Goal: Transaction & Acquisition: Download file/media

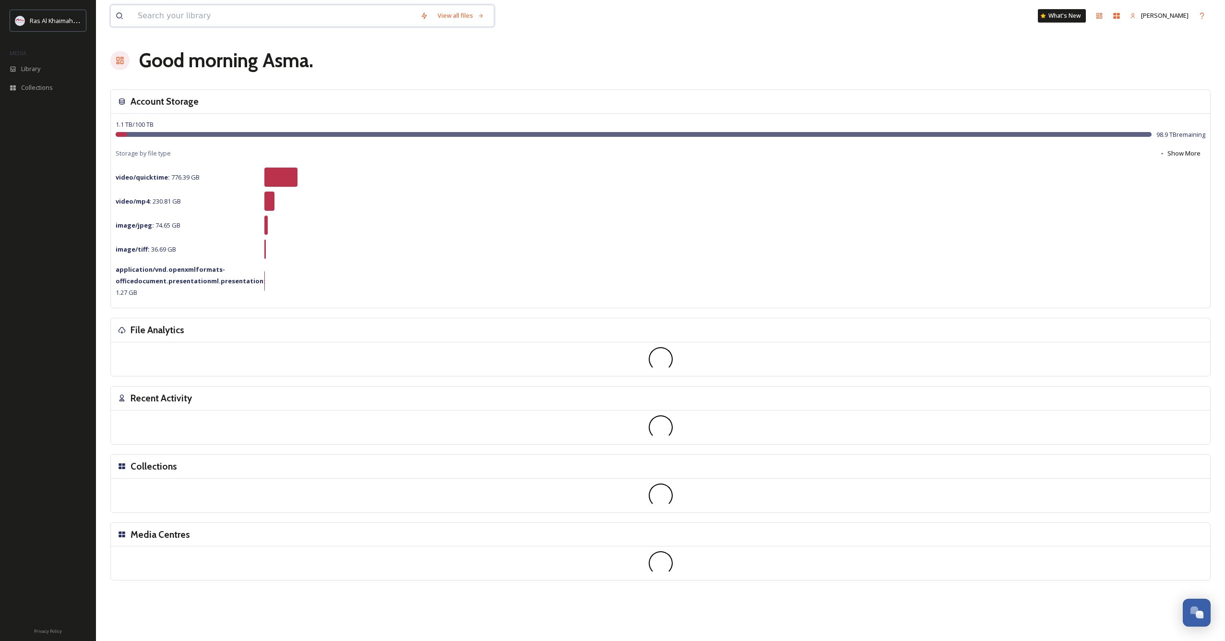
click at [299, 14] on input at bounding box center [274, 15] width 283 height 21
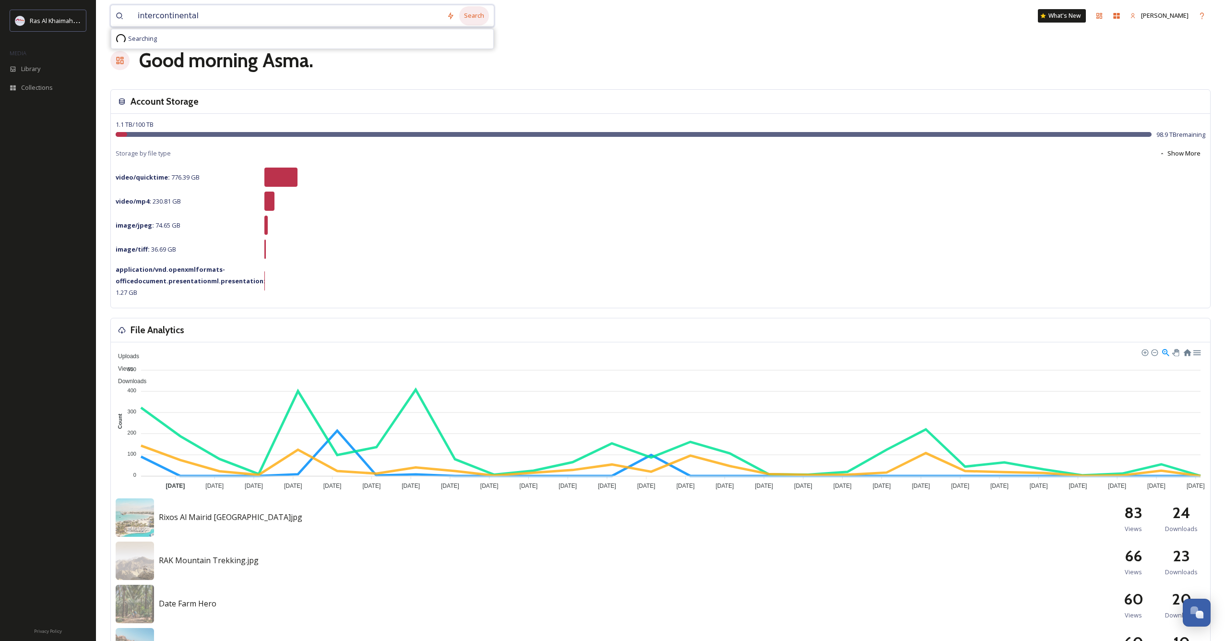
type input "intercontinental"
click at [475, 15] on div "Search" at bounding box center [474, 15] width 30 height 19
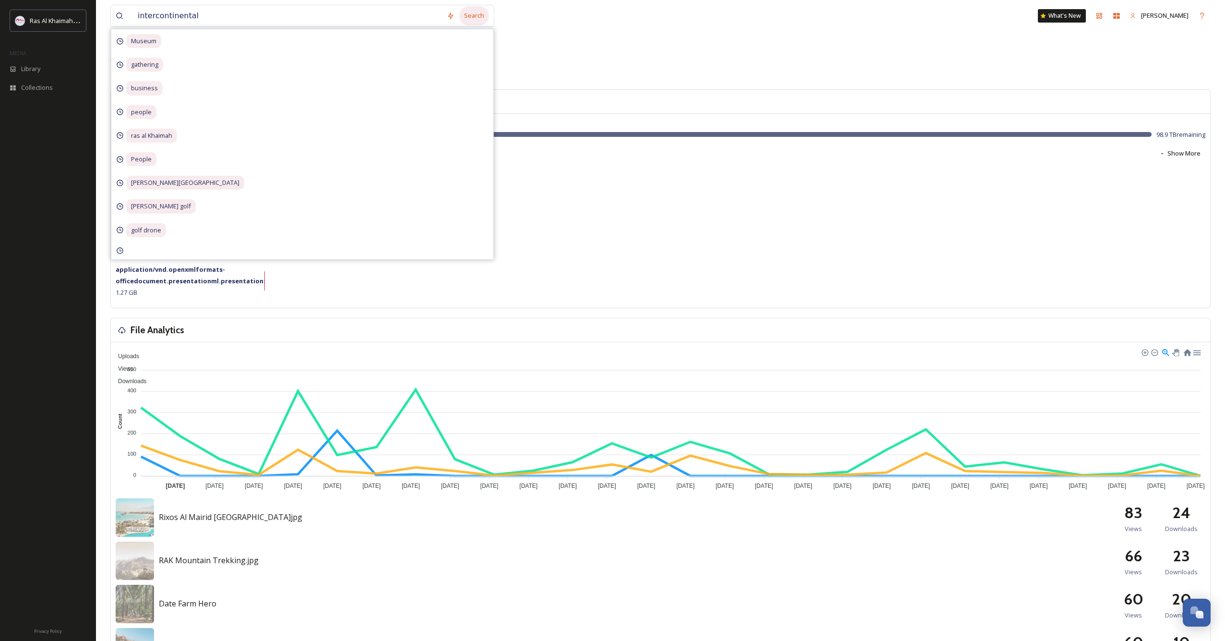
scroll to position [0, 0]
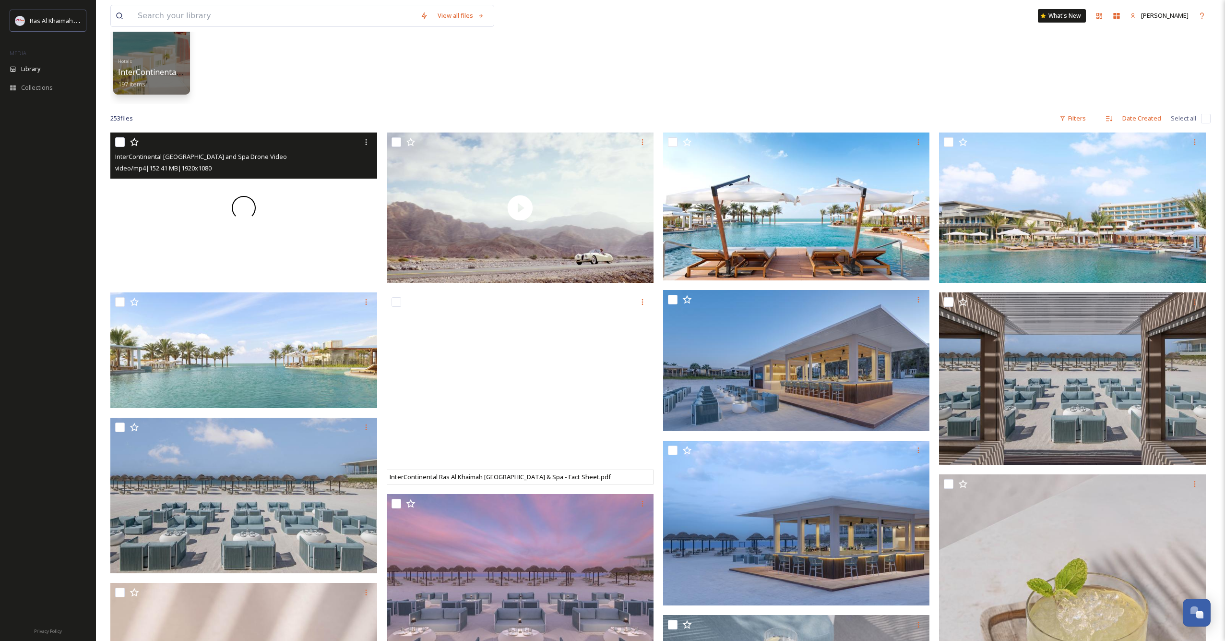
scroll to position [84, 0]
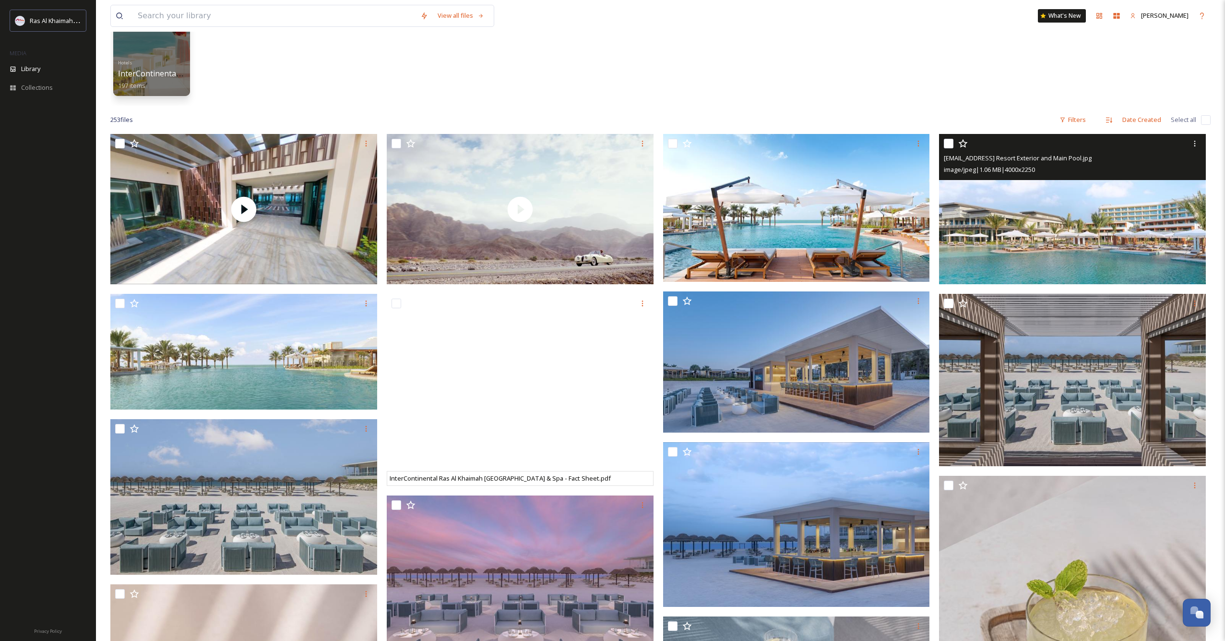
click at [1022, 243] on img at bounding box center [1072, 209] width 267 height 150
checkbox input "true"
click at [1023, 241] on img at bounding box center [1072, 209] width 267 height 150
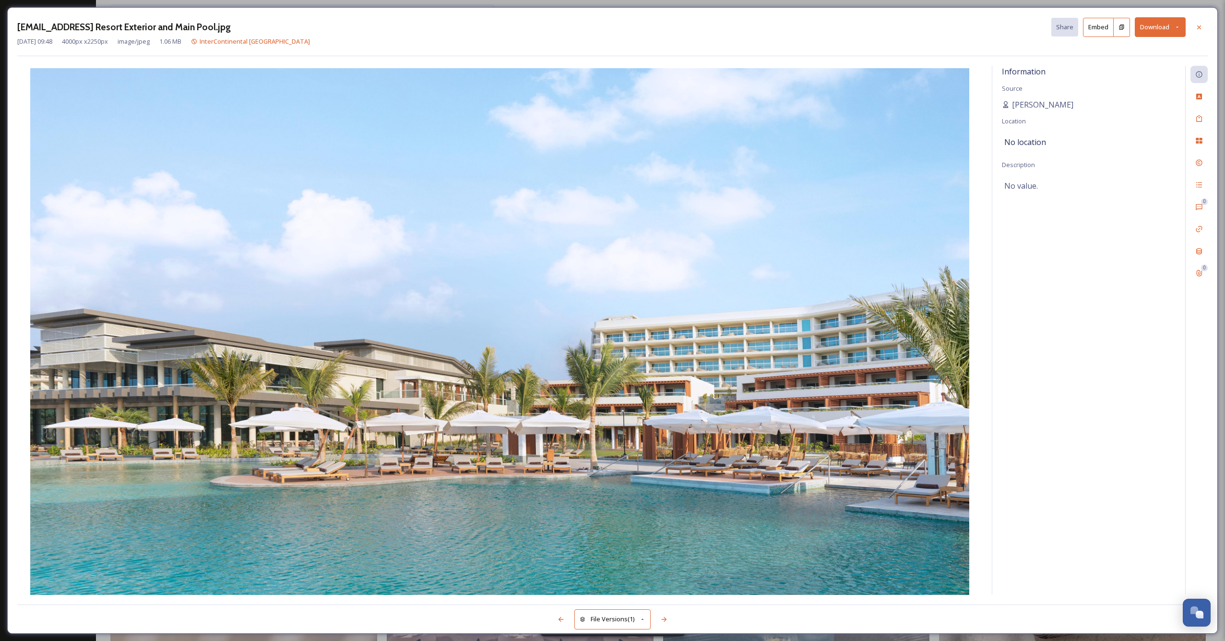
click at [1173, 30] on button "Download" at bounding box center [1160, 27] width 51 height 20
click at [1153, 67] on span "Download Large (2000 x 1125)" at bounding box center [1132, 67] width 84 height 9
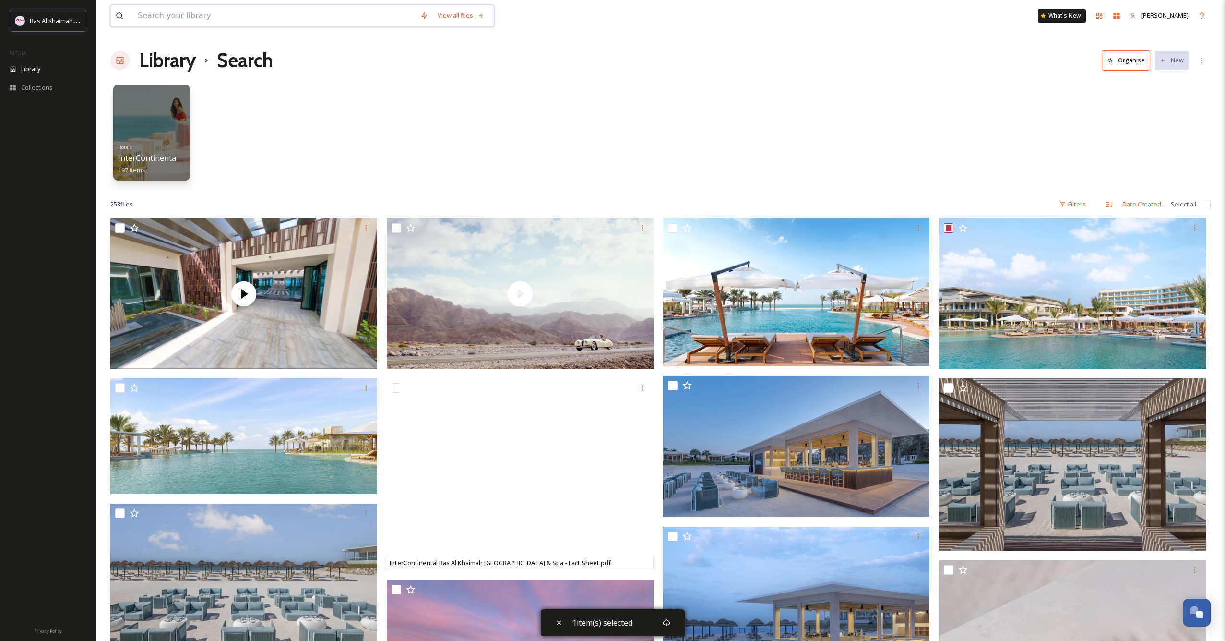
click at [186, 19] on input at bounding box center [274, 15] width 283 height 21
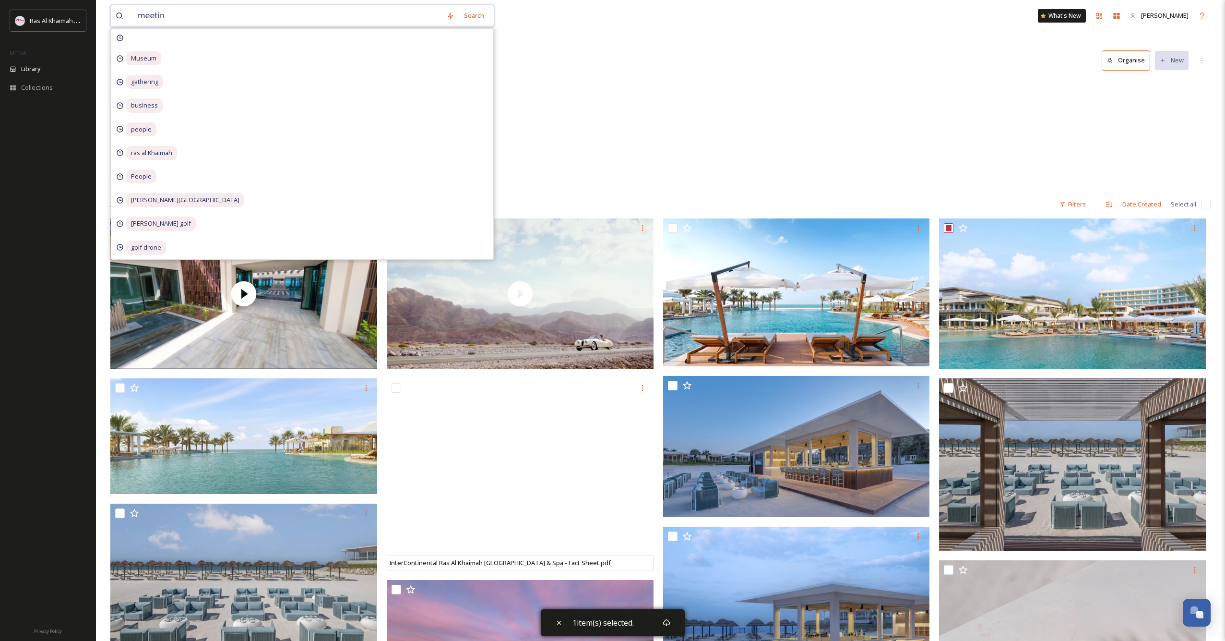
type input "meeting"
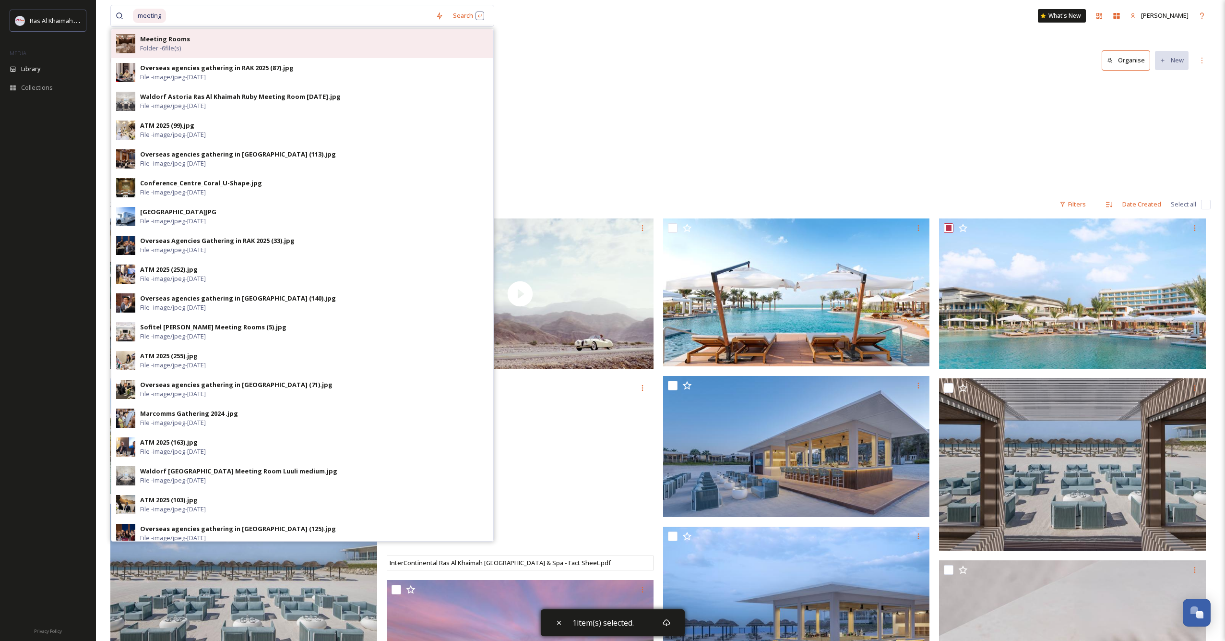
click at [194, 49] on div "Meeting Rooms Folder - 6 file(s)" at bounding box center [314, 44] width 348 height 18
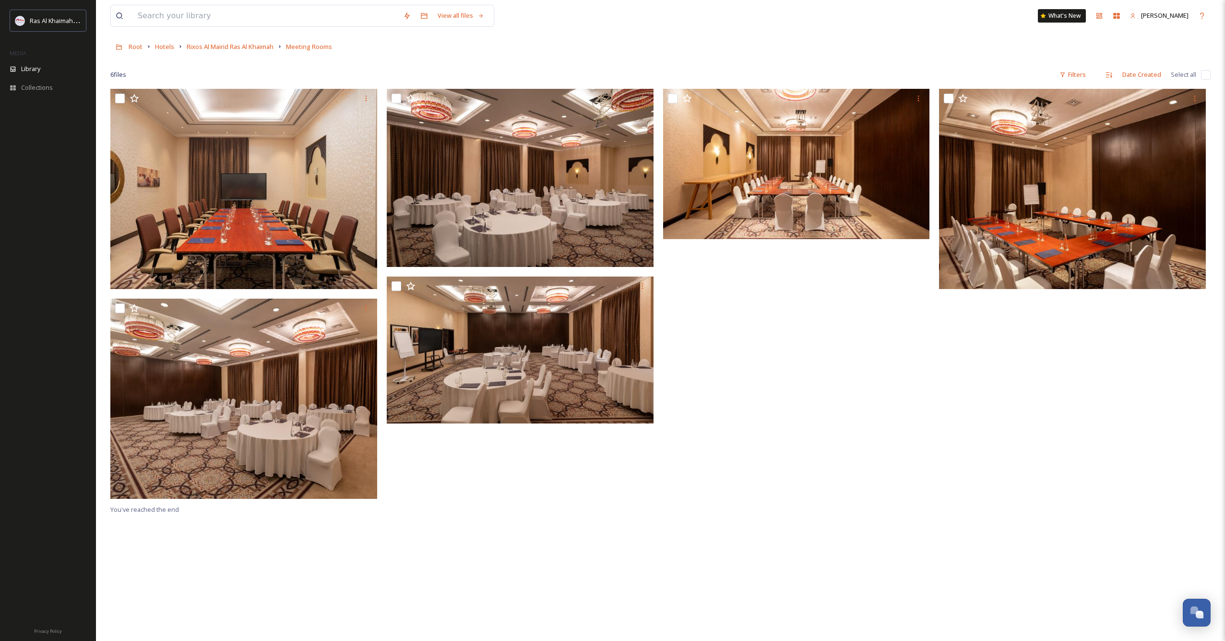
scroll to position [43, 0]
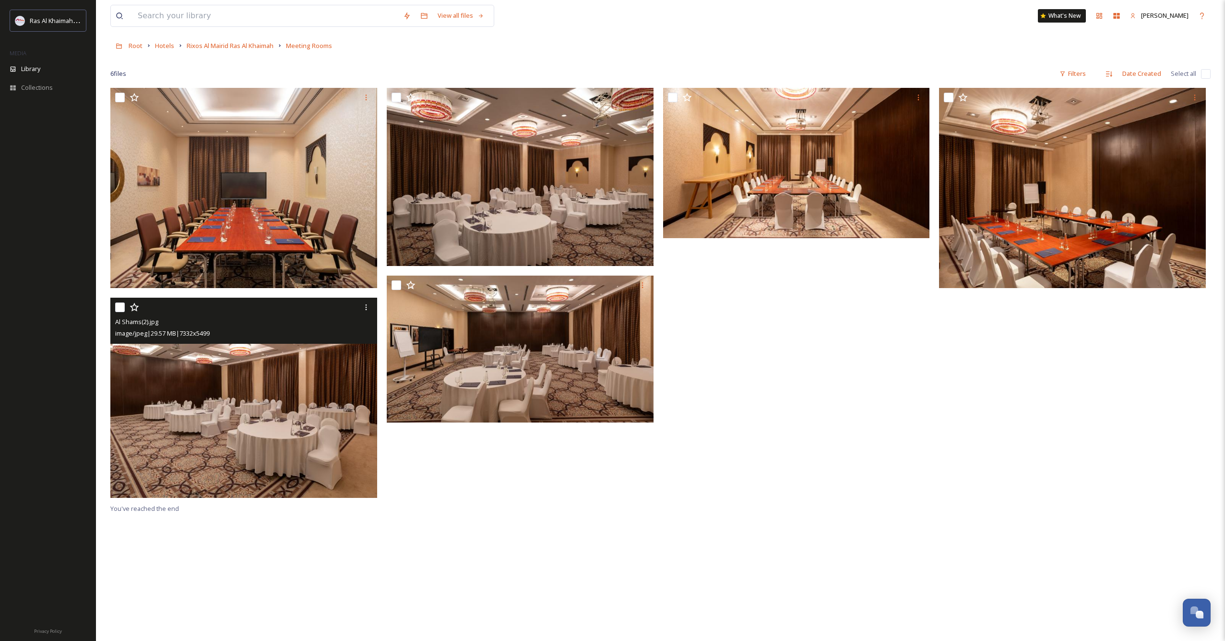
click at [291, 385] on img at bounding box center [243, 397] width 267 height 200
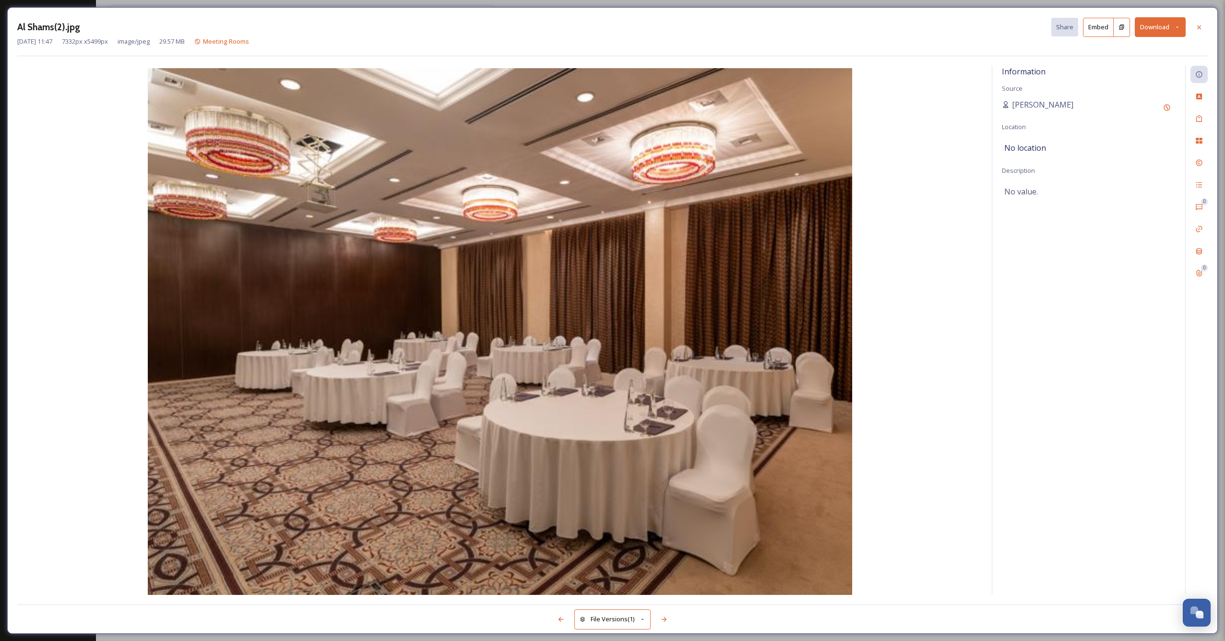
click at [1159, 27] on button "Download" at bounding box center [1160, 27] width 51 height 20
click at [1150, 68] on span "Download Large (2000 x 1500)" at bounding box center [1132, 67] width 84 height 9
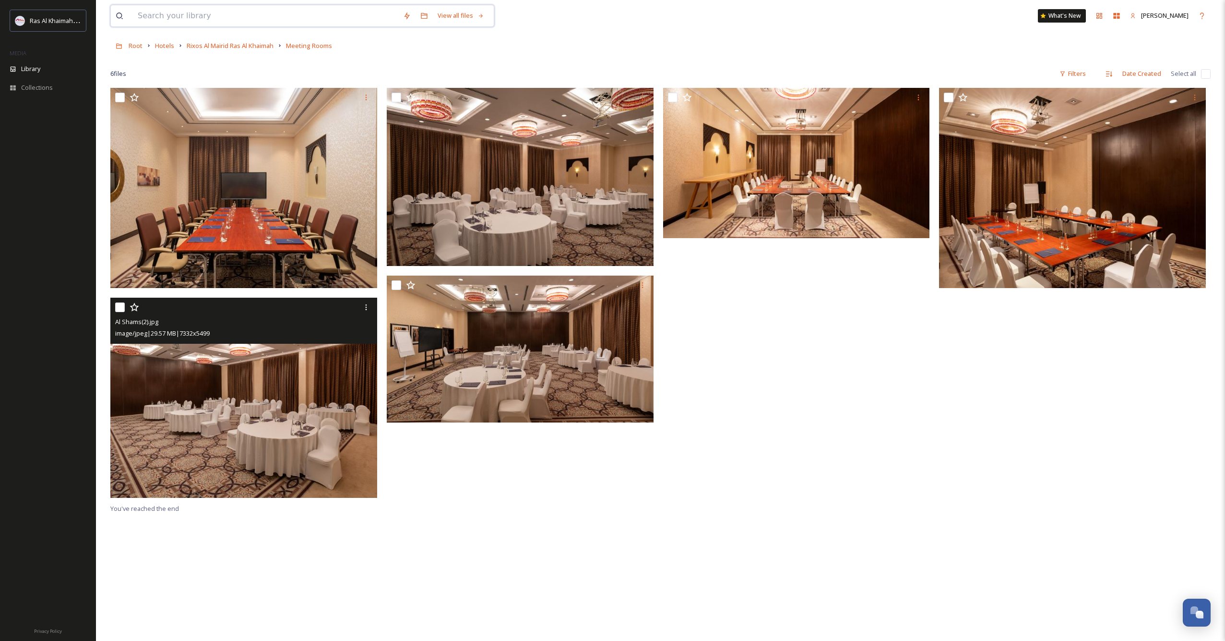
click at [263, 17] on input at bounding box center [265, 15] width 265 height 21
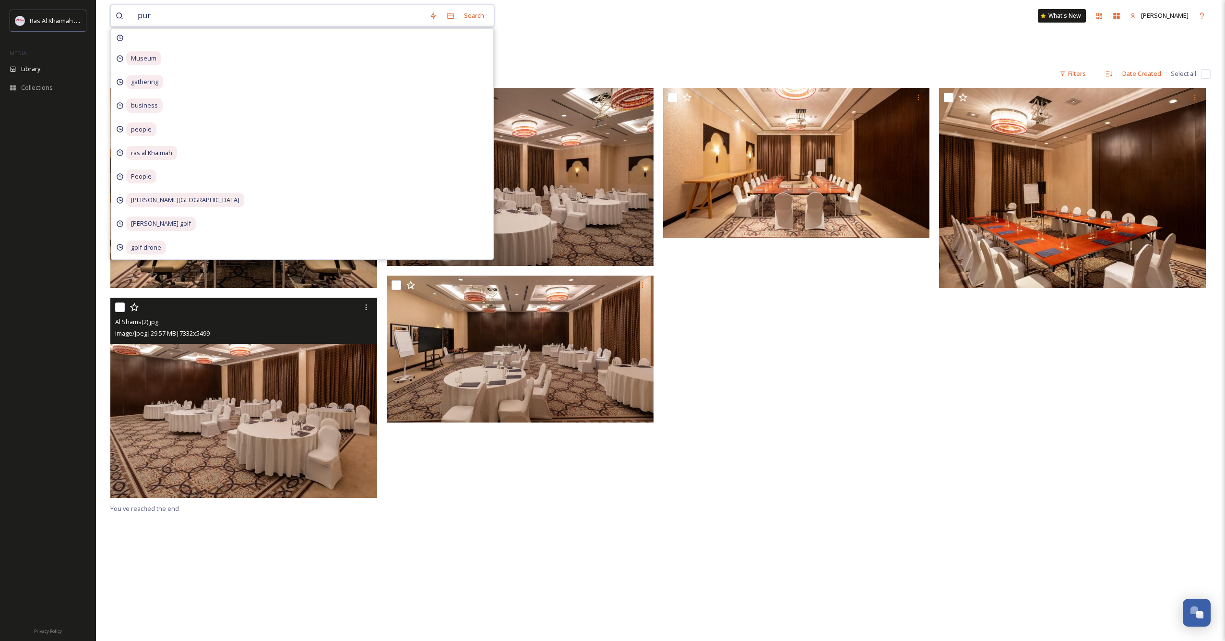
type input "puro"
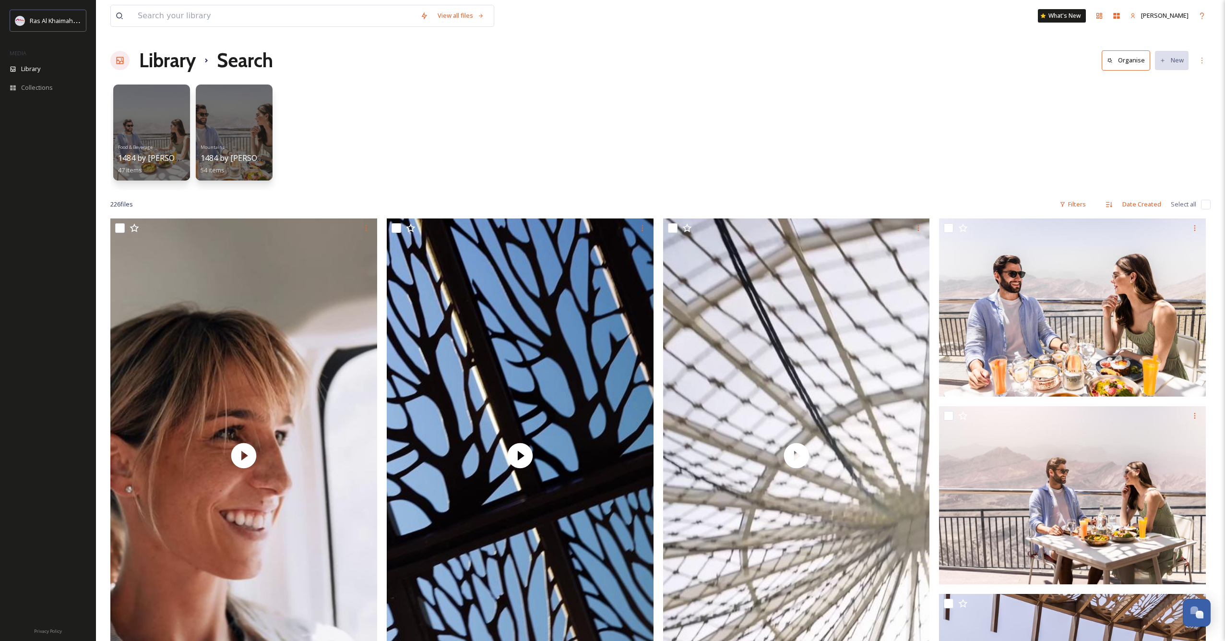
click at [272, 64] on h1 "Search" at bounding box center [245, 60] width 56 height 29
click at [252, 116] on div at bounding box center [234, 132] width 78 height 98
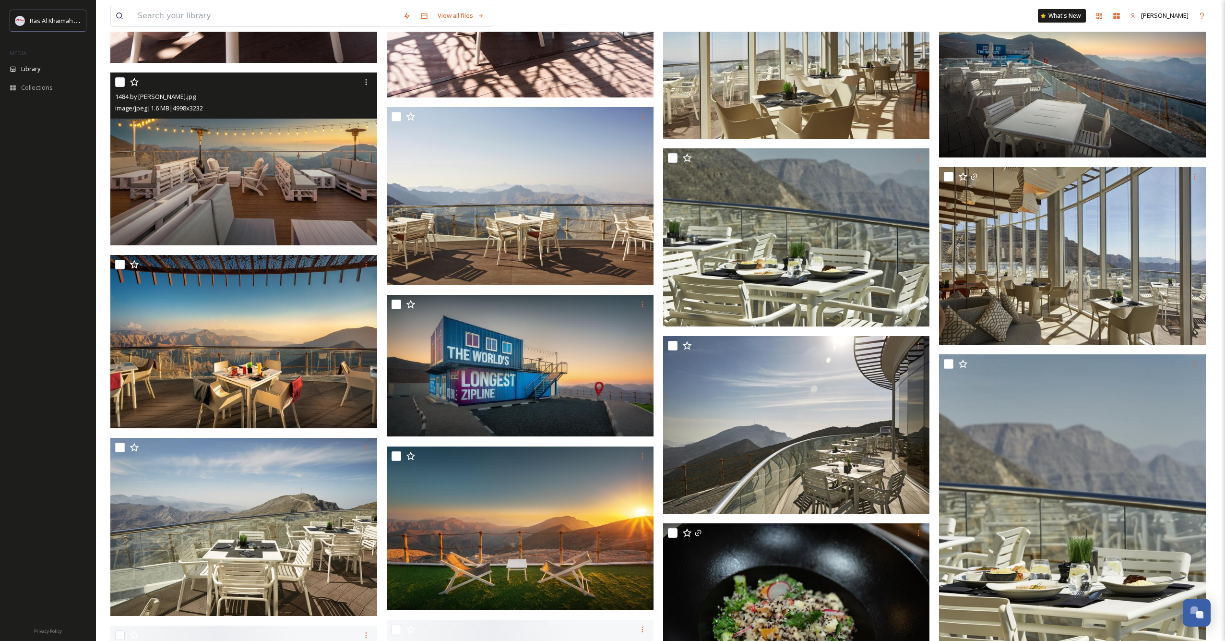
scroll to position [2038, 0]
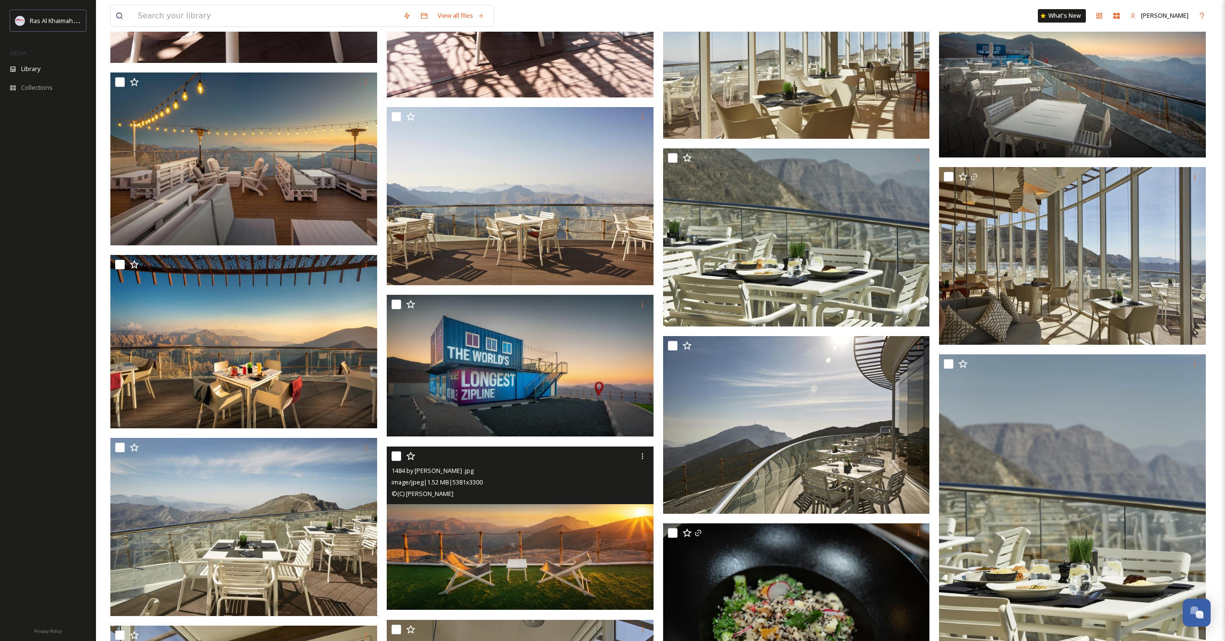
click at [510, 547] on img at bounding box center [520, 528] width 267 height 164
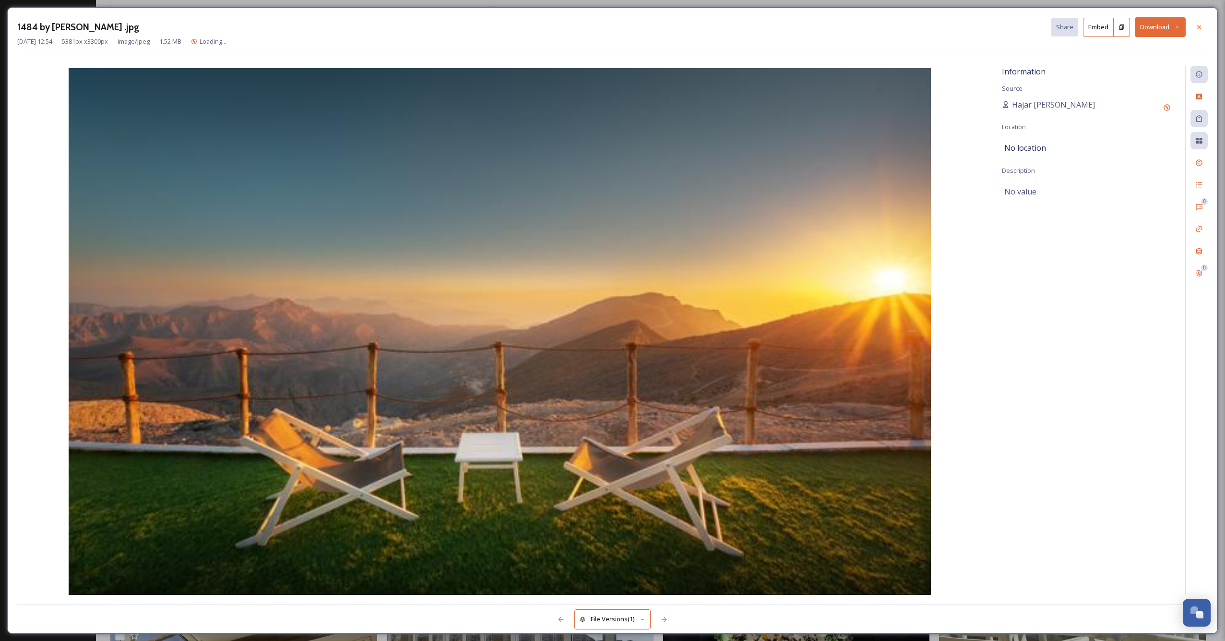
click at [1171, 24] on button "Download" at bounding box center [1160, 27] width 51 height 20
click at [1140, 67] on span "Download Large (2000 x 1227)" at bounding box center [1132, 67] width 84 height 9
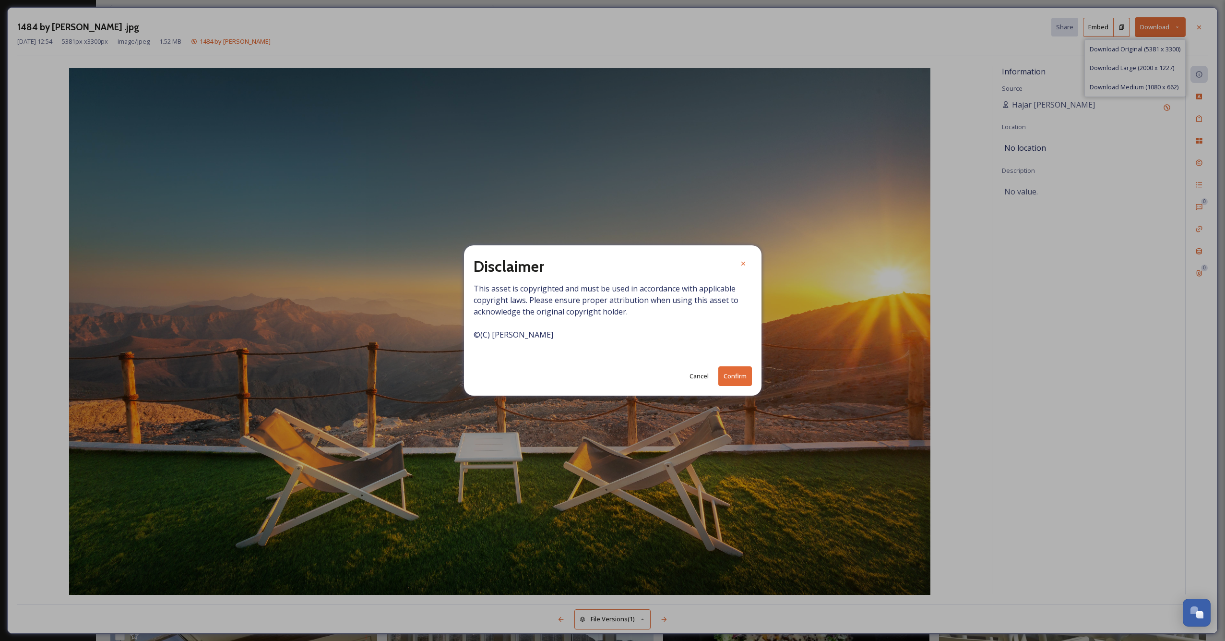
click at [743, 375] on button "Confirm" at bounding box center [735, 376] width 34 height 20
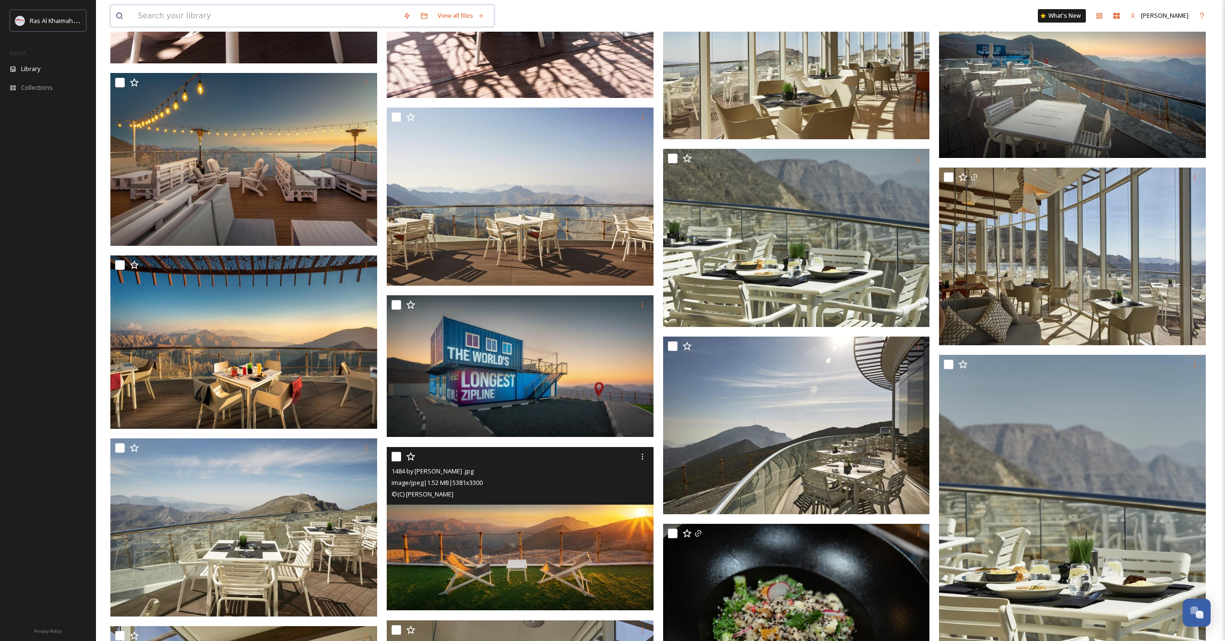
click at [227, 14] on input at bounding box center [265, 15] width 265 height 21
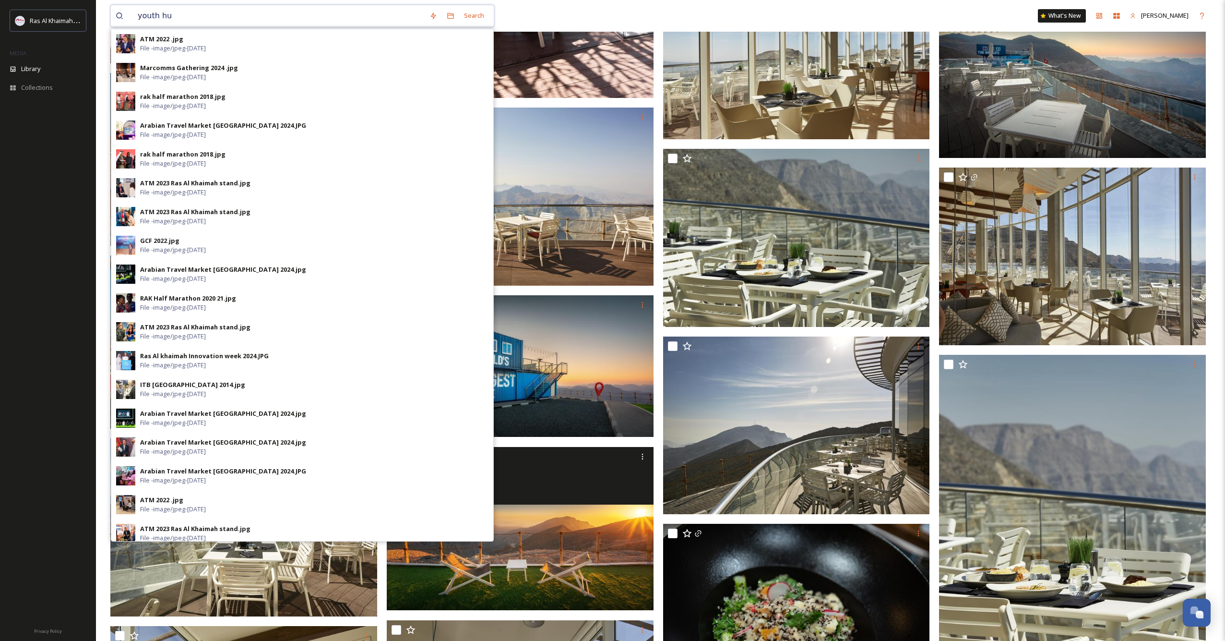
type input "youth hub"
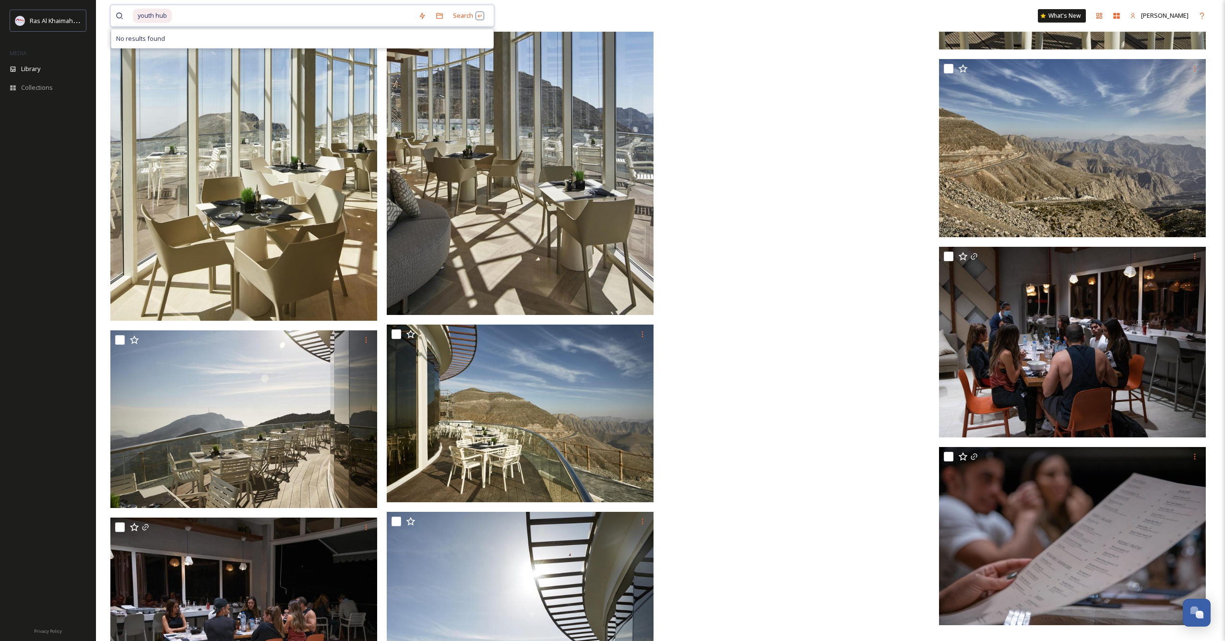
scroll to position [2744, 0]
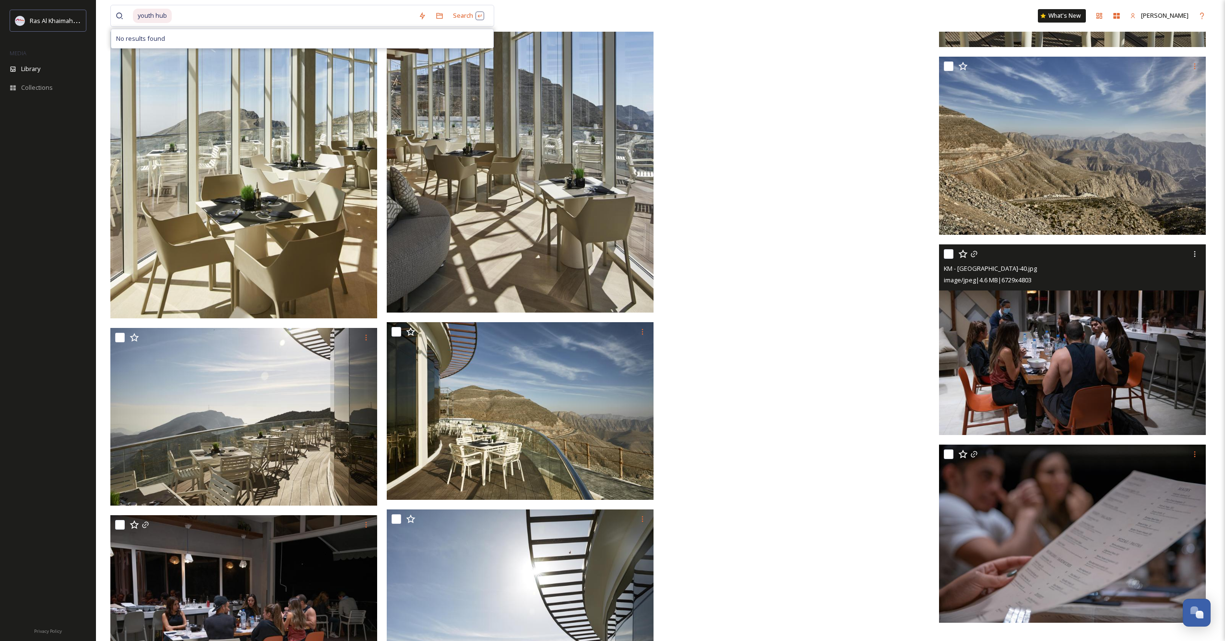
click at [983, 335] on img at bounding box center [1072, 339] width 267 height 190
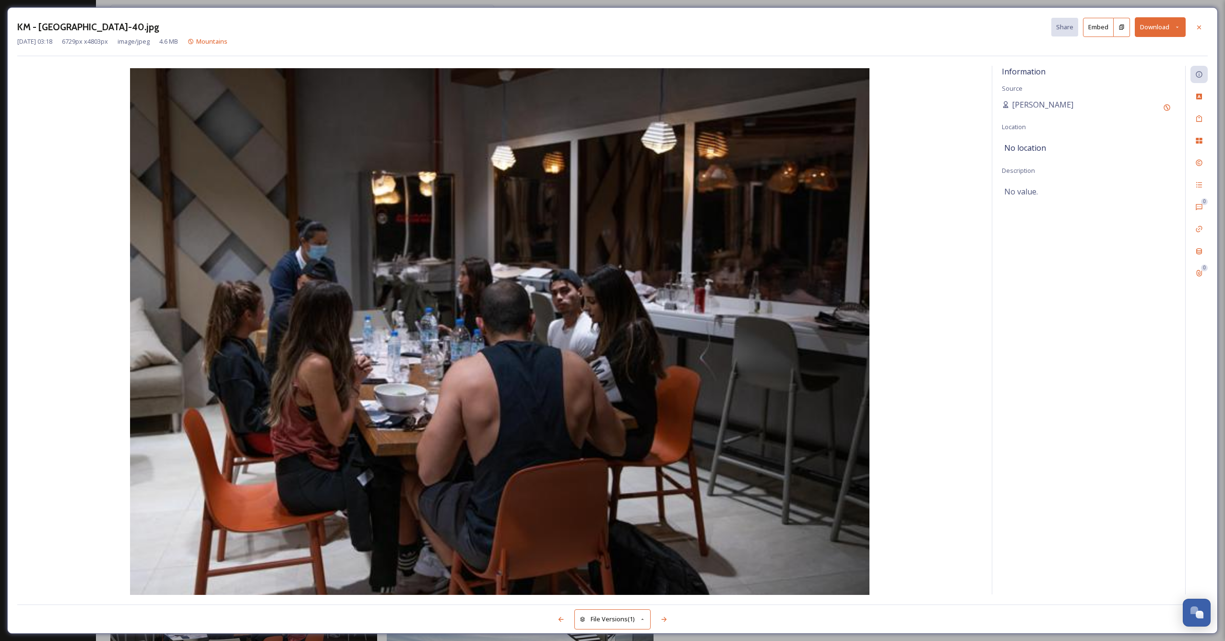
click at [1164, 21] on button "Download" at bounding box center [1160, 27] width 51 height 20
click at [1138, 67] on span "Download Large (2000 x 1428)" at bounding box center [1132, 67] width 84 height 9
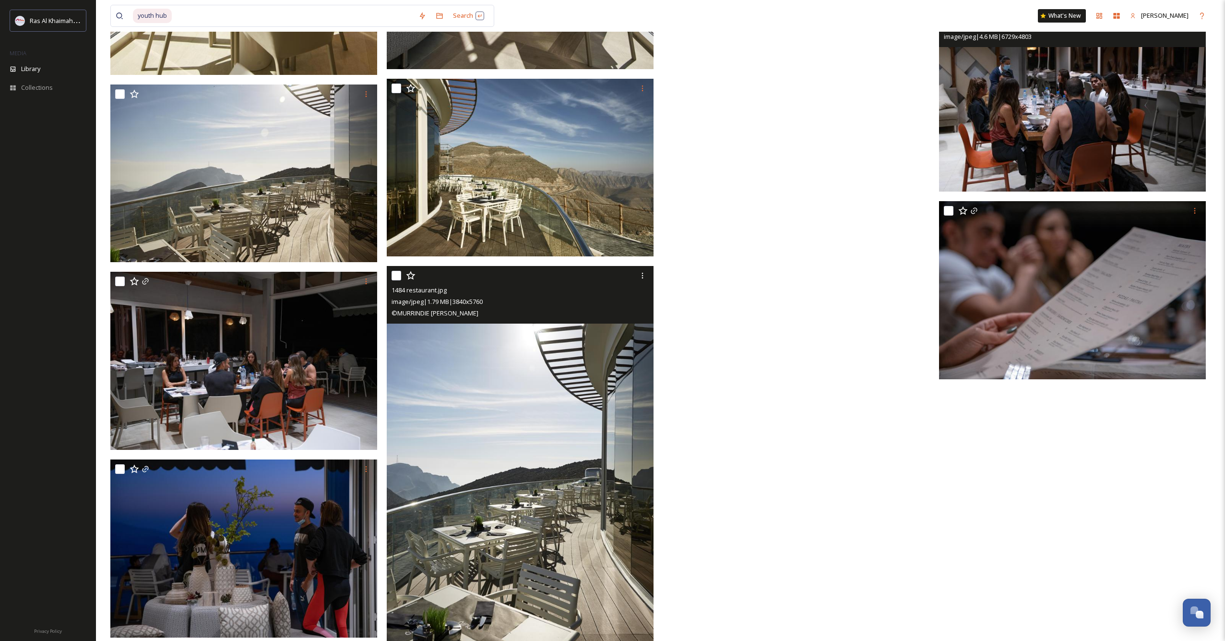
scroll to position [1994, 0]
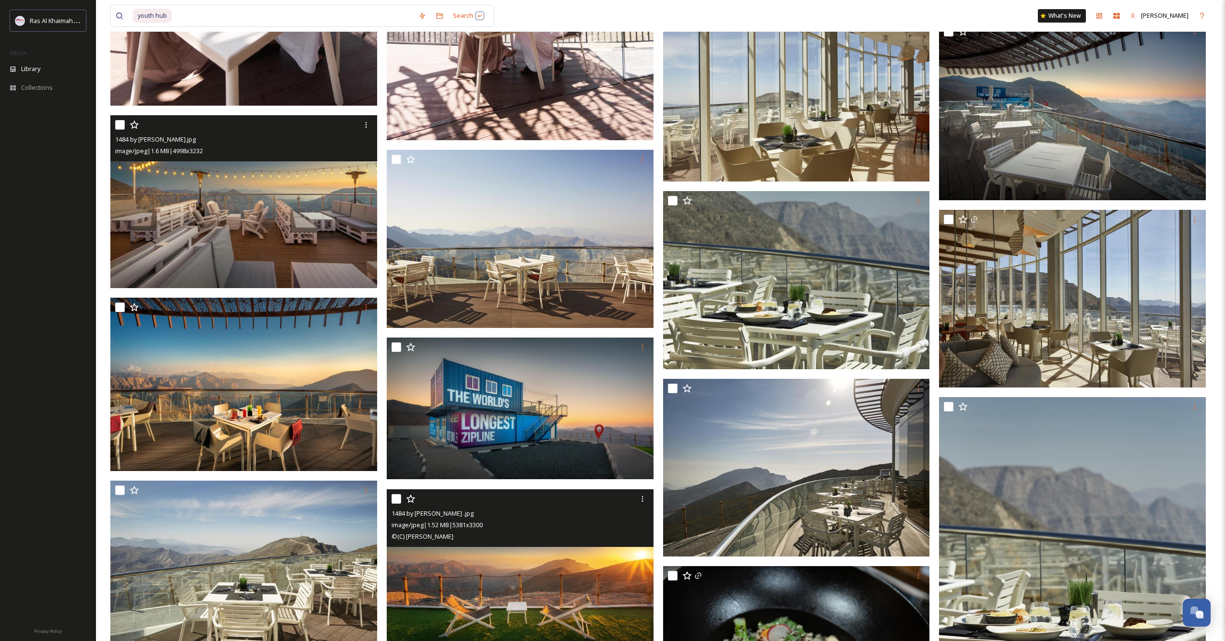
click at [278, 203] on img at bounding box center [243, 201] width 267 height 173
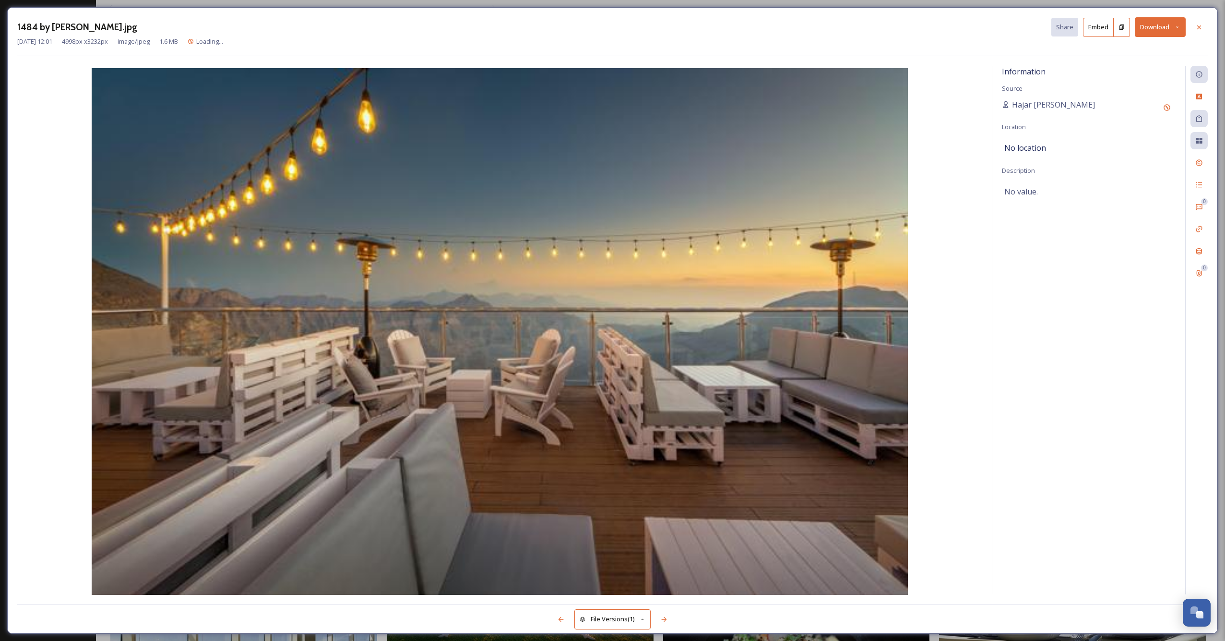
click at [1164, 27] on button "Download" at bounding box center [1160, 27] width 51 height 20
click at [1138, 67] on span "Download Large (2000 x 1293)" at bounding box center [1132, 67] width 84 height 9
click at [1141, 31] on button "Download" at bounding box center [1160, 27] width 51 height 20
click at [1138, 83] on span "Download Medium (1080 x 698)" at bounding box center [1134, 87] width 89 height 9
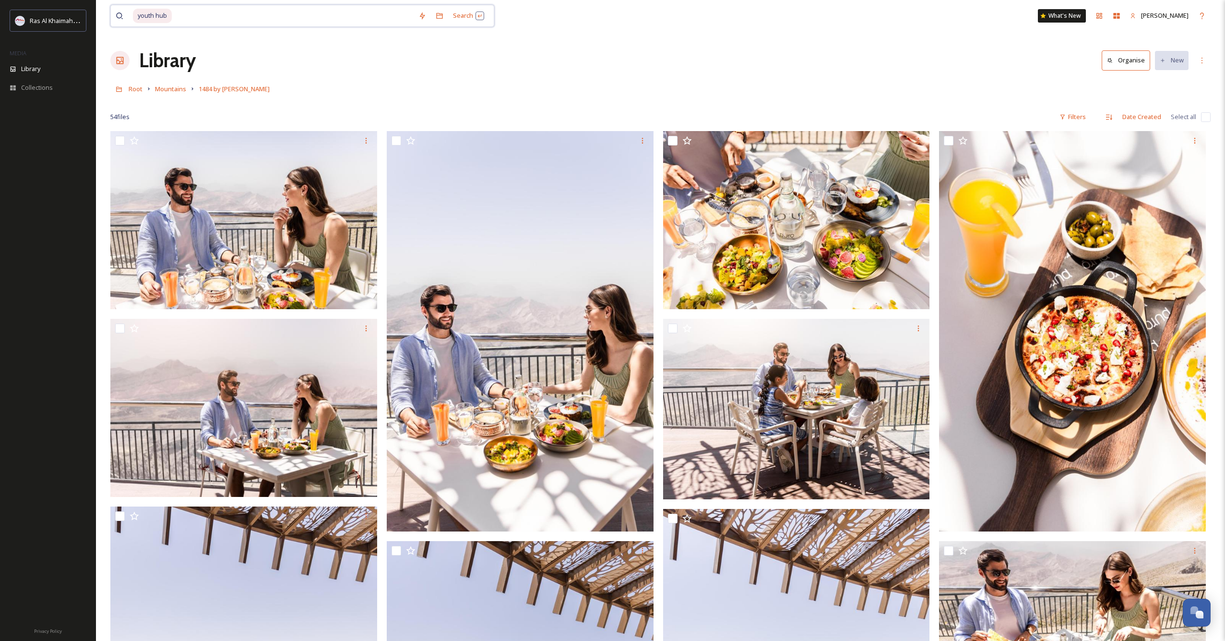
click at [260, 24] on input at bounding box center [293, 15] width 241 height 21
type input "youth hu"
type input "puro"
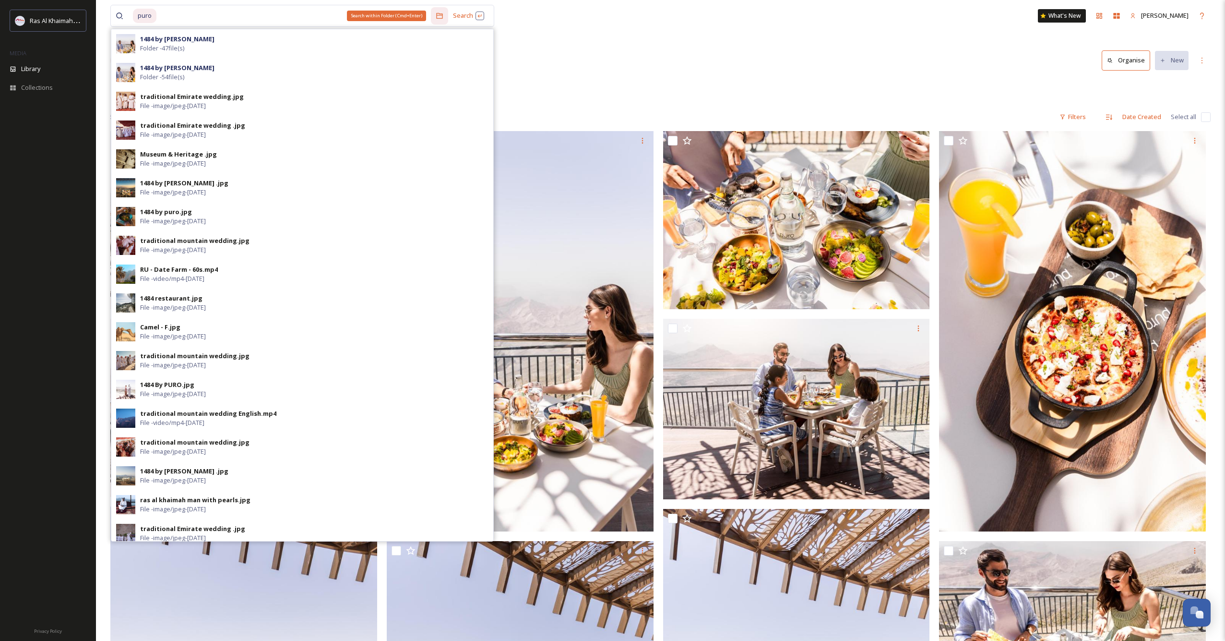
click at [448, 12] on div "Search within Folder (Cmd+Enter)" at bounding box center [439, 15] width 17 height 17
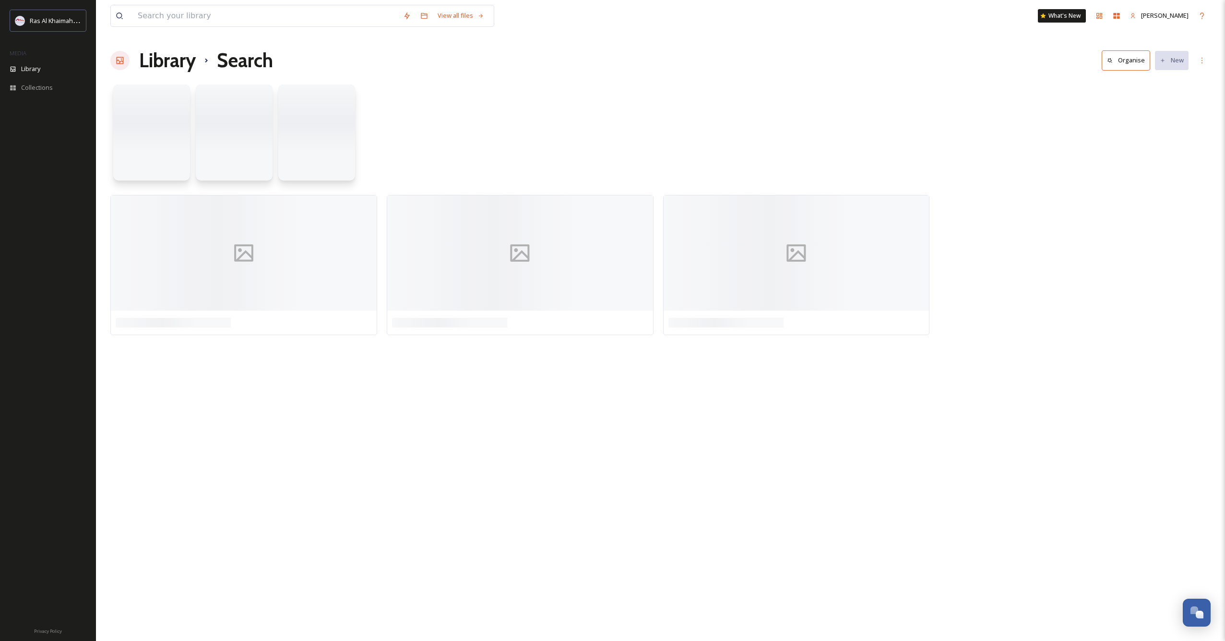
click at [457, 15] on div "View all files" at bounding box center [461, 15] width 56 height 19
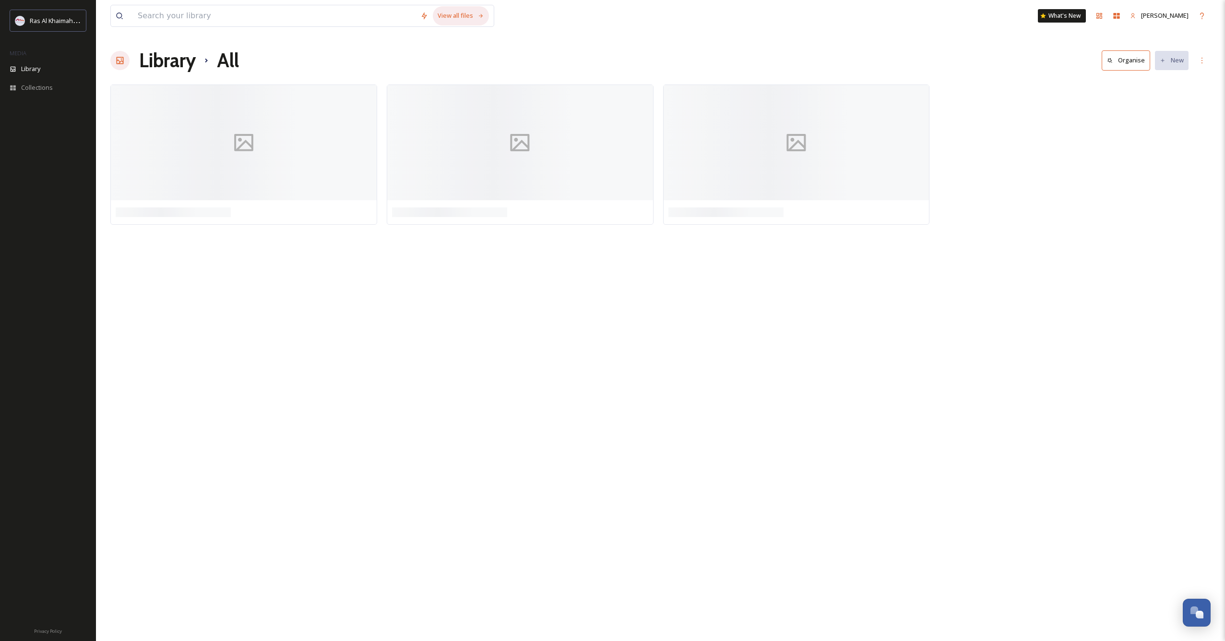
click at [451, 17] on div "View all files" at bounding box center [461, 15] width 56 height 19
click at [317, 23] on input at bounding box center [274, 15] width 283 height 21
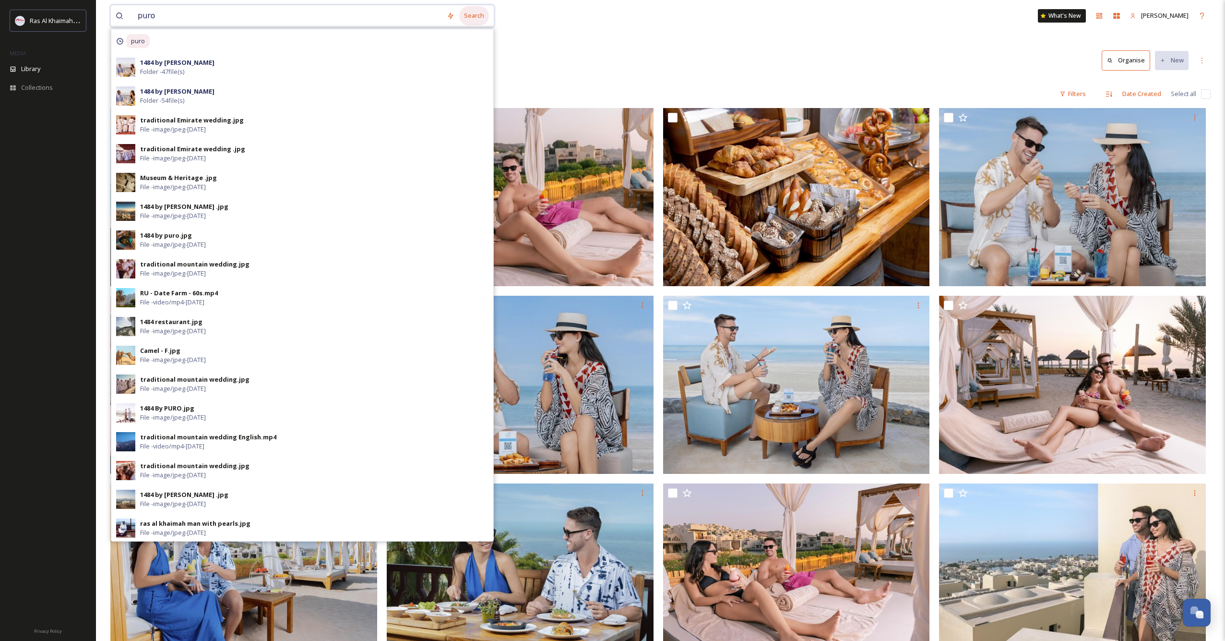
type input "puro"
click at [476, 18] on div "Search" at bounding box center [474, 15] width 30 height 19
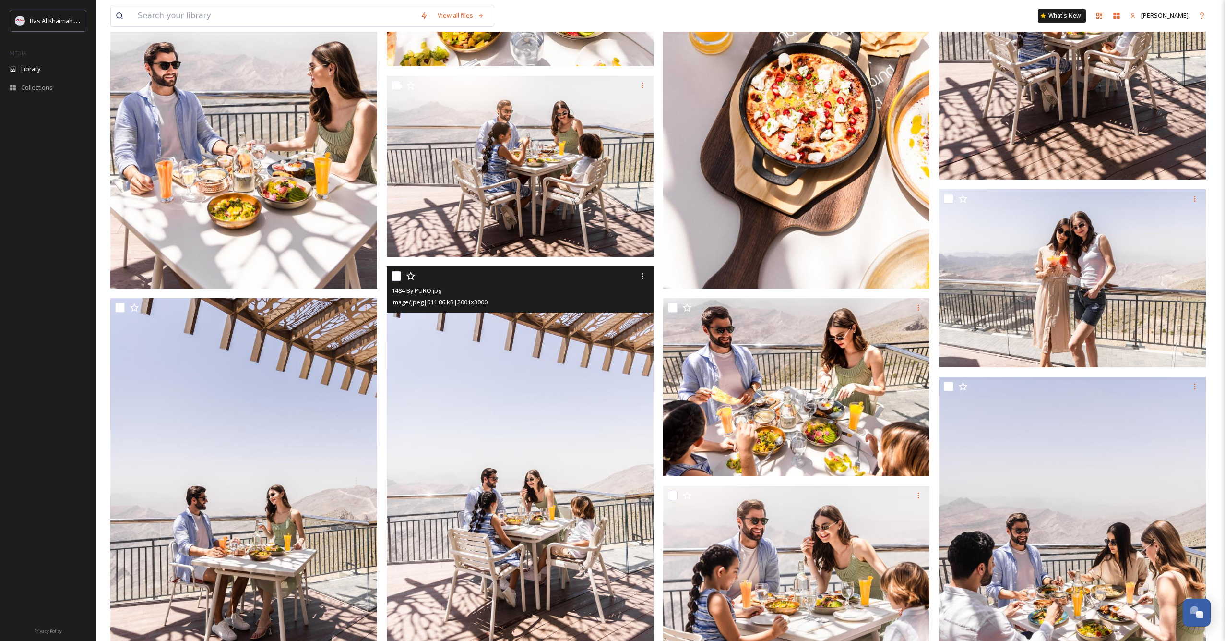
scroll to position [818, 0]
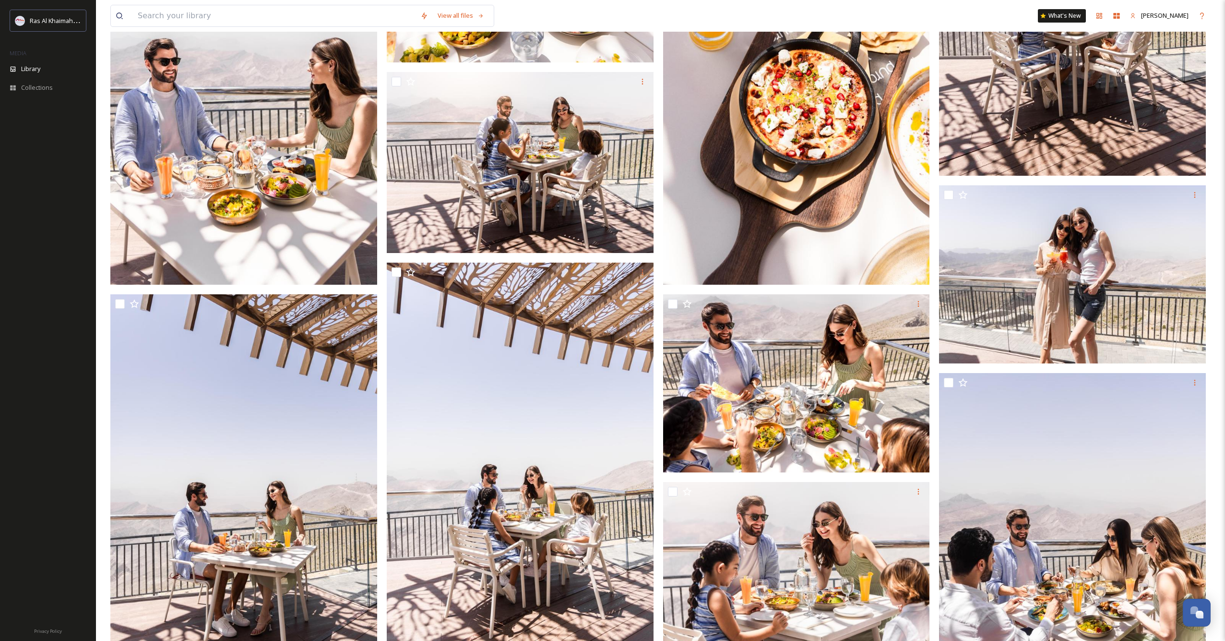
click at [878, 225] on img at bounding box center [796, 85] width 267 height 400
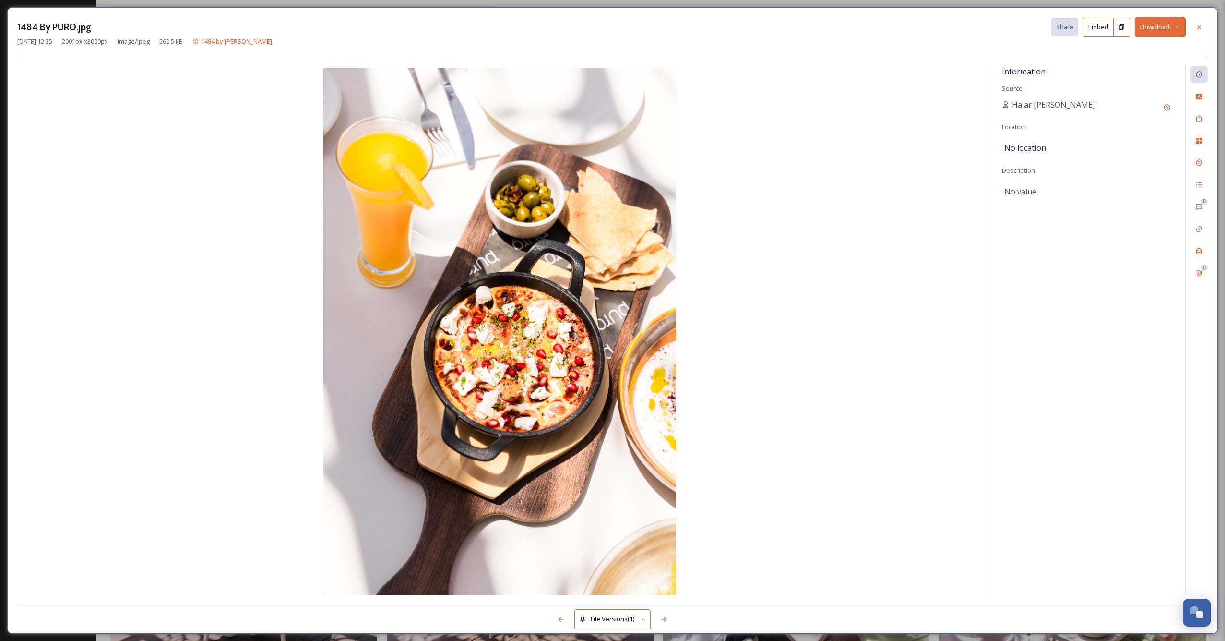
click at [1155, 25] on button "Download" at bounding box center [1160, 27] width 51 height 20
click at [1138, 70] on span "Download Large (1334 x 2000)" at bounding box center [1132, 67] width 84 height 9
